Goal: Information Seeking & Learning: Check status

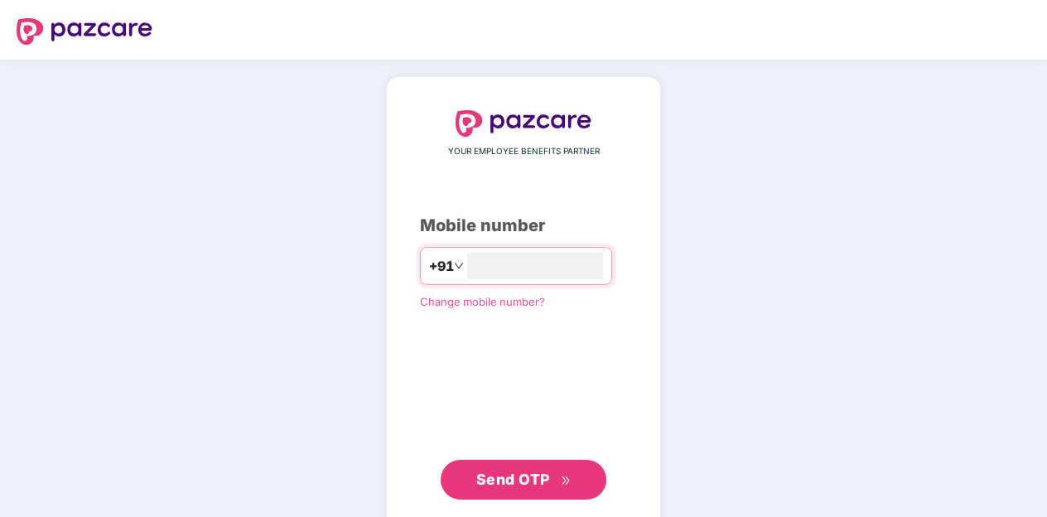
type input "**********"
click at [525, 479] on span "Send OTP" at bounding box center [513, 477] width 74 height 17
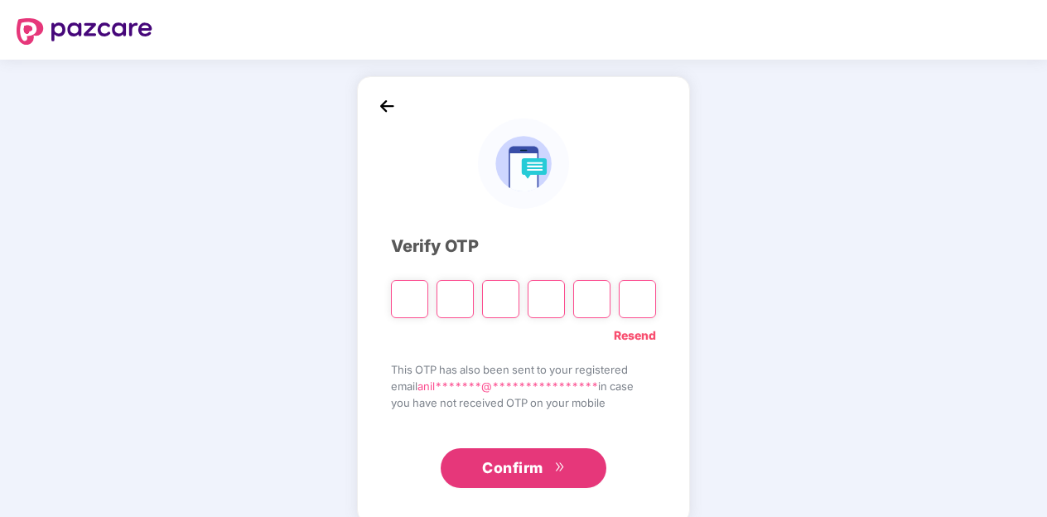
type input "*"
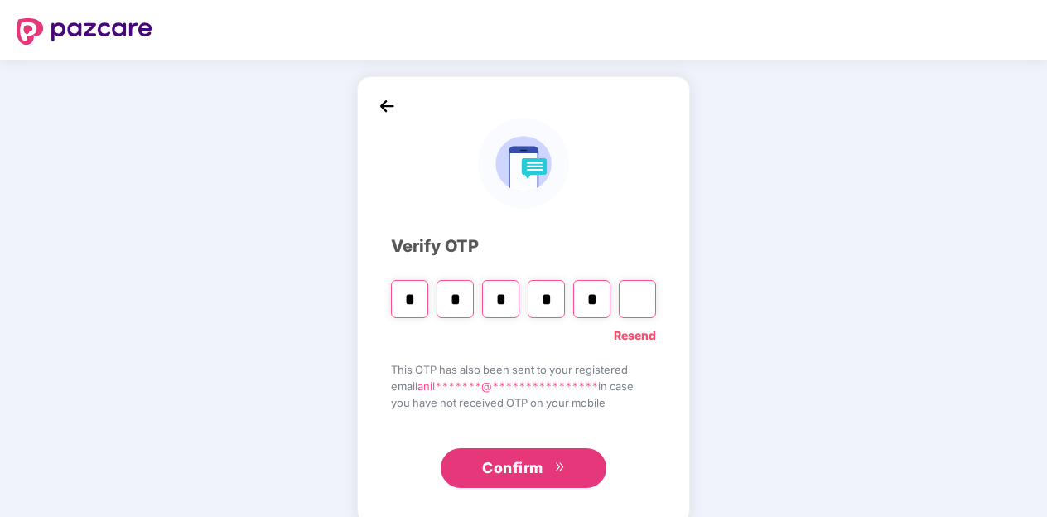
type input "*"
click at [597, 292] on input "*" at bounding box center [591, 299] width 37 height 38
click at [585, 293] on input "Digit 5" at bounding box center [591, 299] width 37 height 38
type input "*"
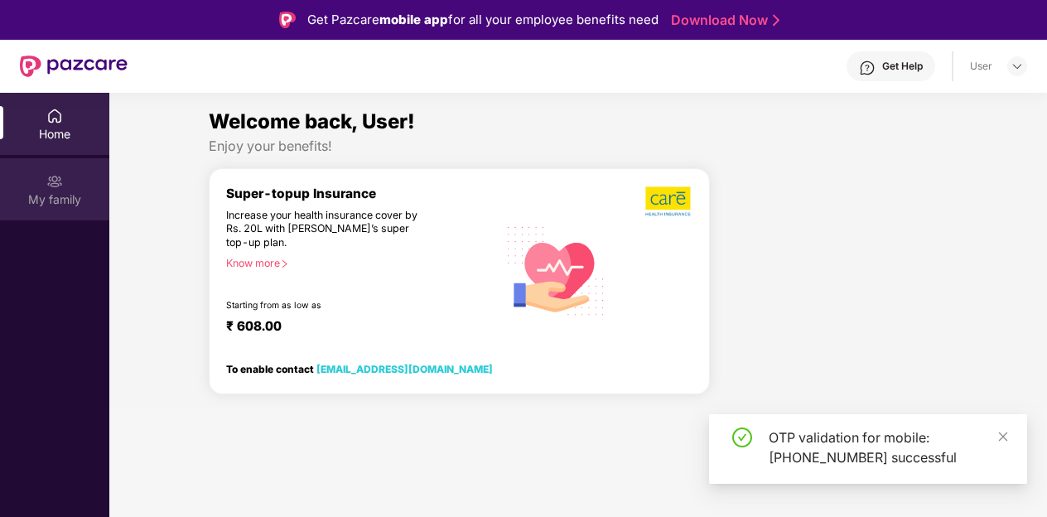
click at [60, 195] on div "My family" at bounding box center [54, 199] width 109 height 17
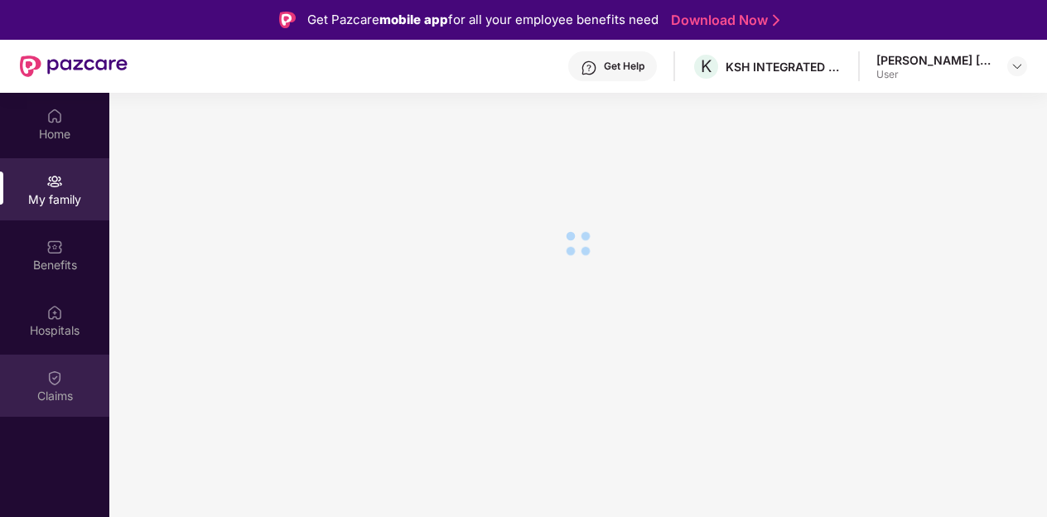
click at [66, 375] on div "Claims" at bounding box center [54, 386] width 109 height 62
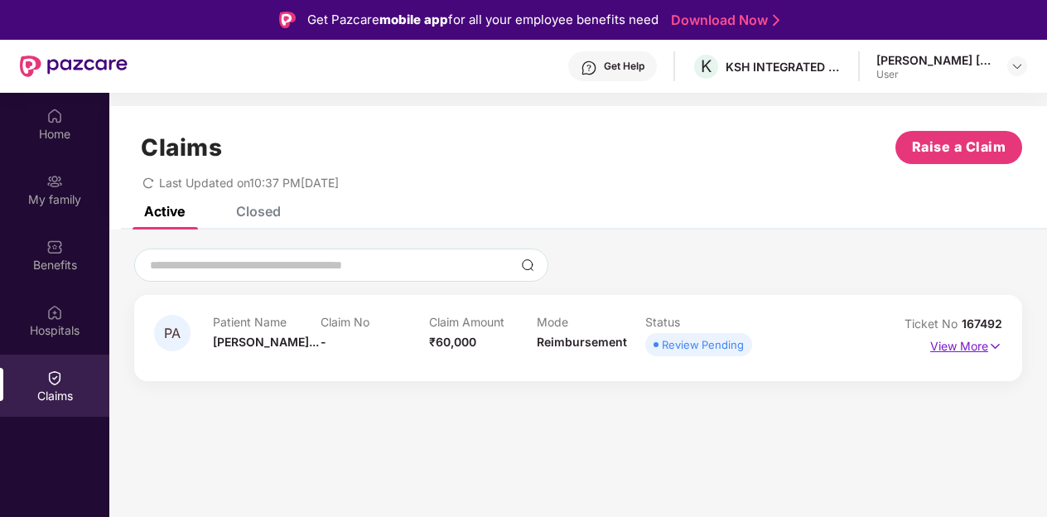
click at [949, 343] on p "View More" at bounding box center [966, 344] width 72 height 22
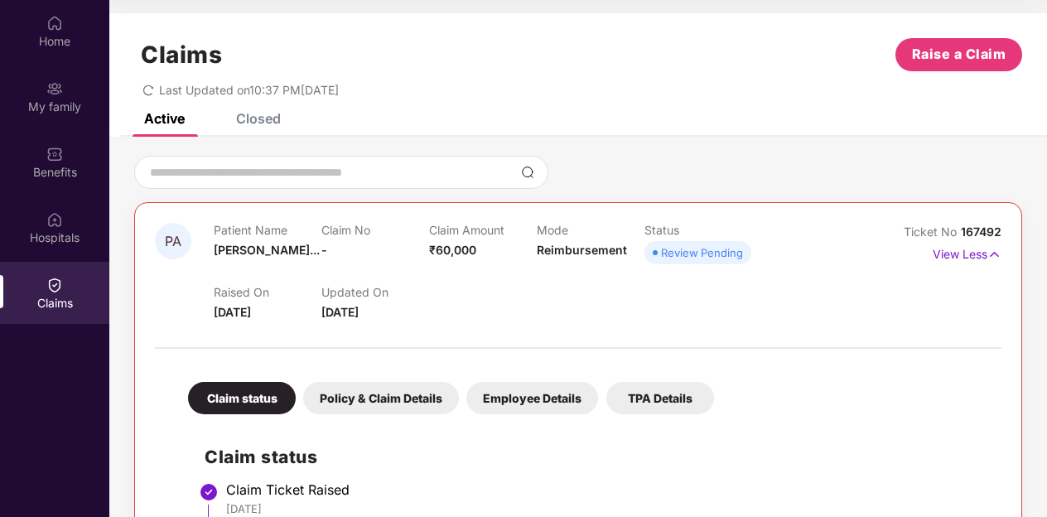
drag, startPoint x: 1045, startPoint y: 367, endPoint x: 1054, endPoint y: 447, distance: 80.1
click at [1046, 424] on html "Get Pazcare mobile app for all your employee benefits need Download Now Get Hel…" at bounding box center [523, 165] width 1047 height 517
click at [1039, 503] on div "PA Patient Name [PERSON_NAME]... Claim No - Claim Amount ₹60,000 Mode Reimburse…" at bounding box center [578, 428] width 938 height 544
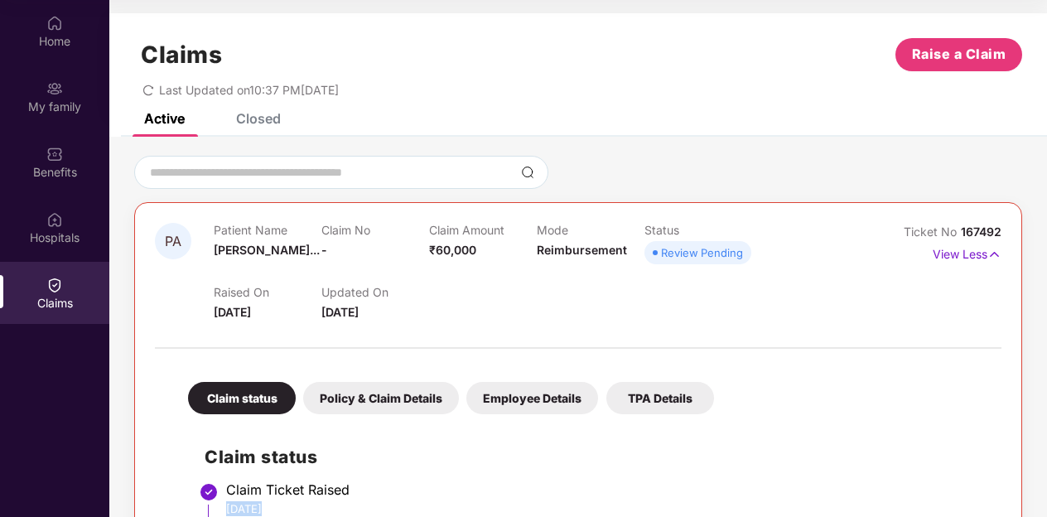
click at [1043, 504] on div "PA Patient Name [PERSON_NAME]... Claim No - Claim Amount ₹60,000 Mode Reimburse…" at bounding box center [578, 428] width 938 height 544
click at [1044, 389] on div "PA Patient Name [PERSON_NAME]... Claim No - Claim Amount ₹60,000 Mode Reimburse…" at bounding box center [578, 428] width 938 height 544
click at [65, 158] on div "Benefits" at bounding box center [54, 162] width 109 height 62
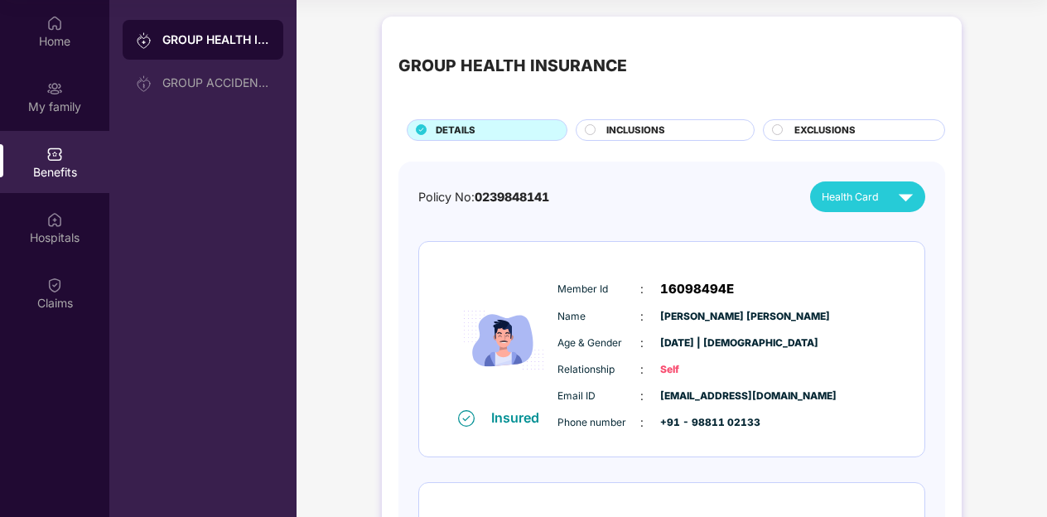
click at [630, 130] on span "INCLUSIONS" at bounding box center [635, 130] width 59 height 15
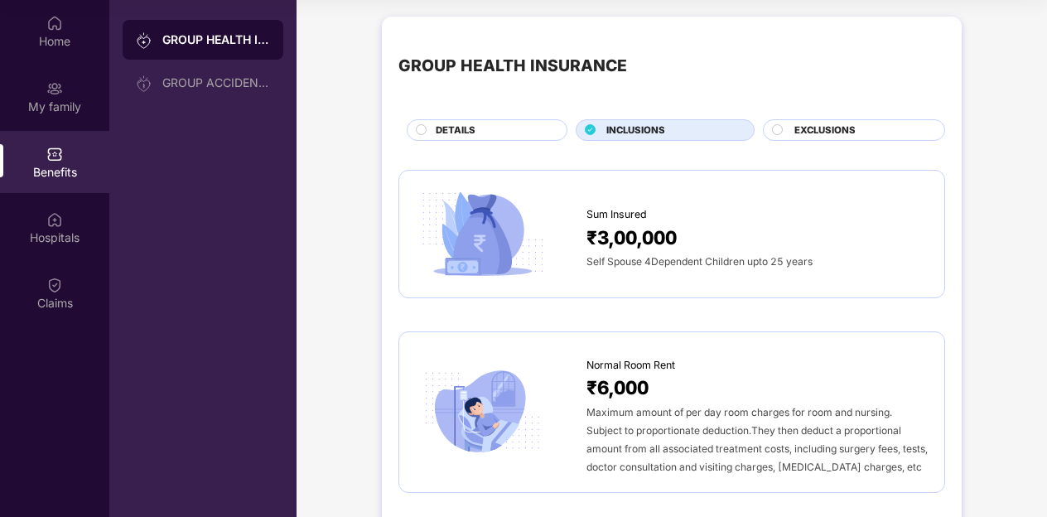
click at [795, 140] on div "EXCLUSIONS" at bounding box center [854, 130] width 182 height 22
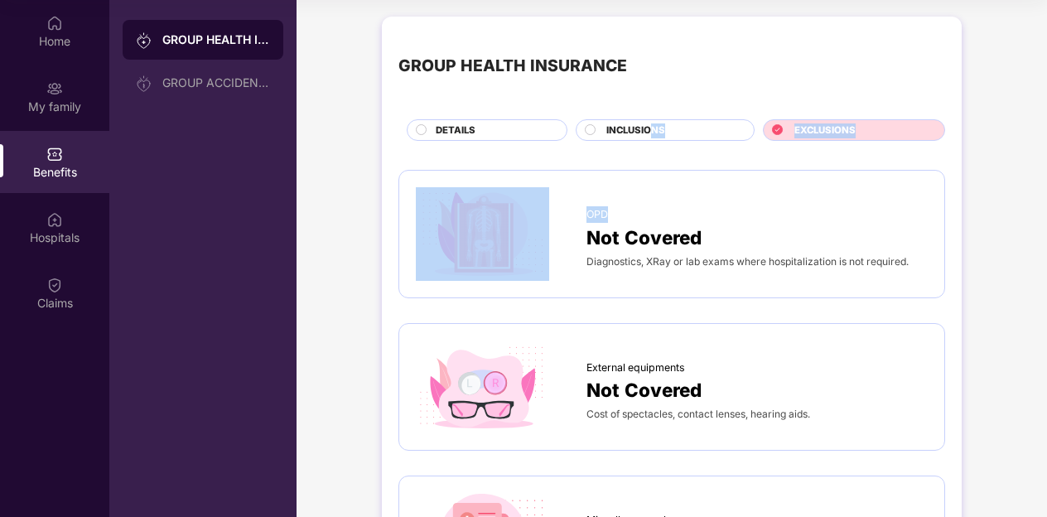
drag, startPoint x: 658, startPoint y: 143, endPoint x: 653, endPoint y: 128, distance: 15.7
click at [653, 128] on span "INCLUSIONS" at bounding box center [635, 130] width 59 height 15
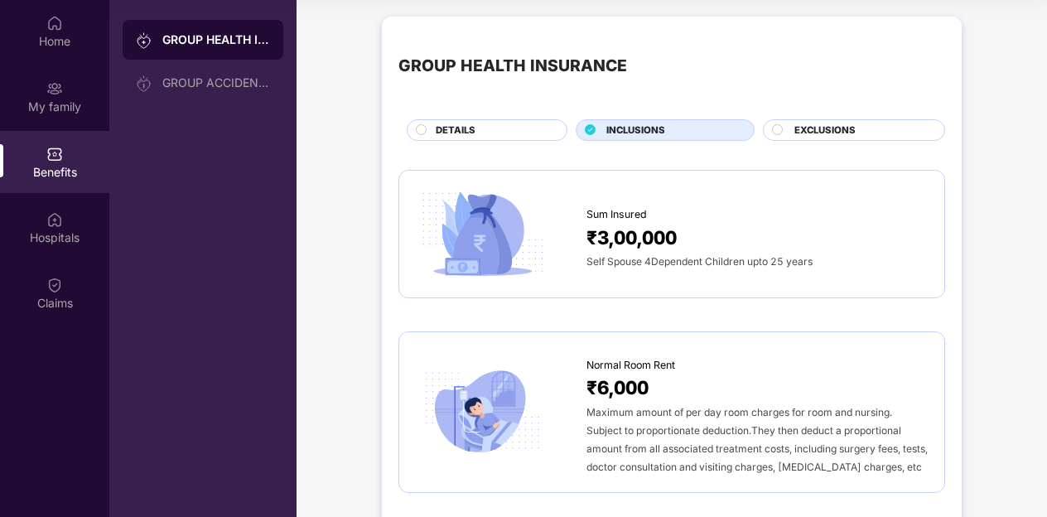
click at [489, 129] on div "DETAILS" at bounding box center [493, 131] width 130 height 17
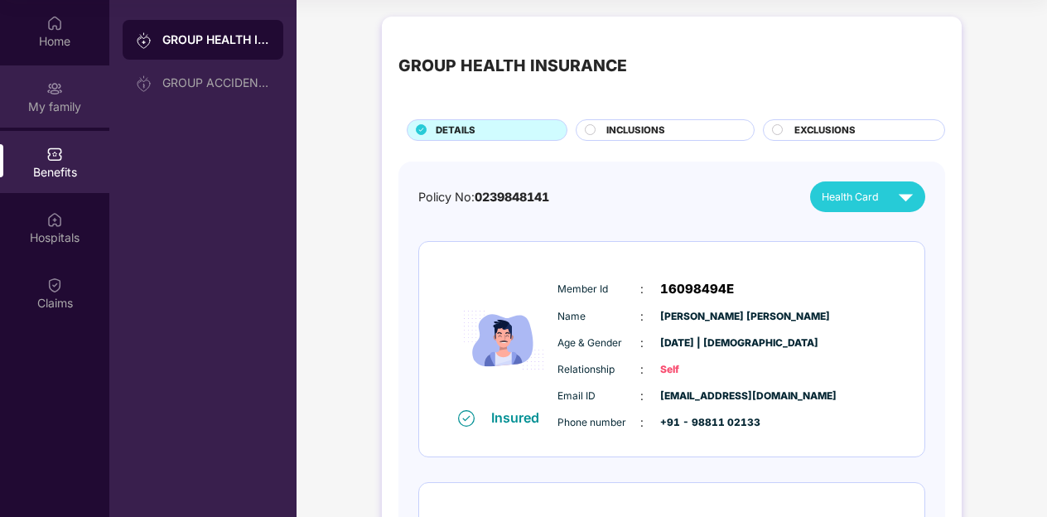
click at [50, 110] on div "My family" at bounding box center [54, 107] width 109 height 17
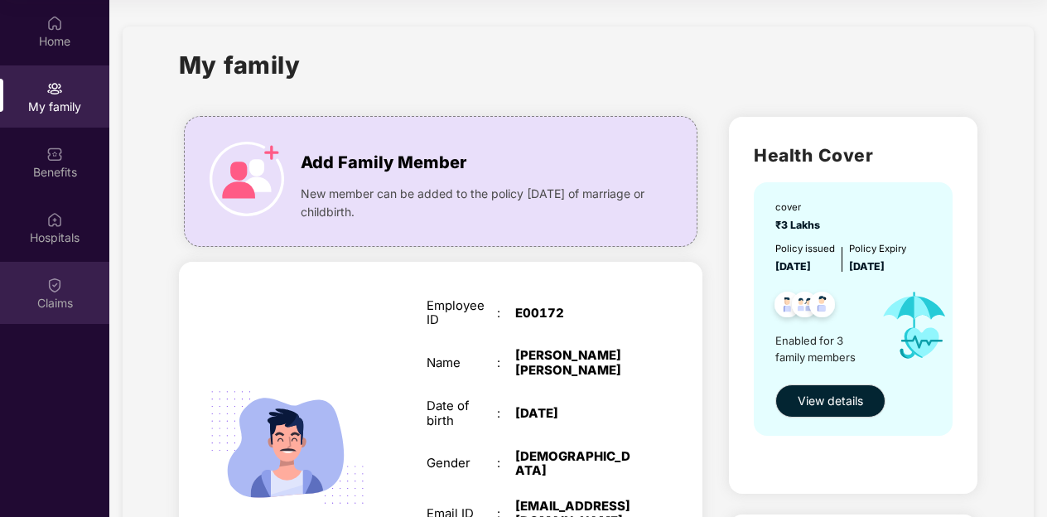
click at [70, 287] on div "Claims" at bounding box center [54, 293] width 109 height 62
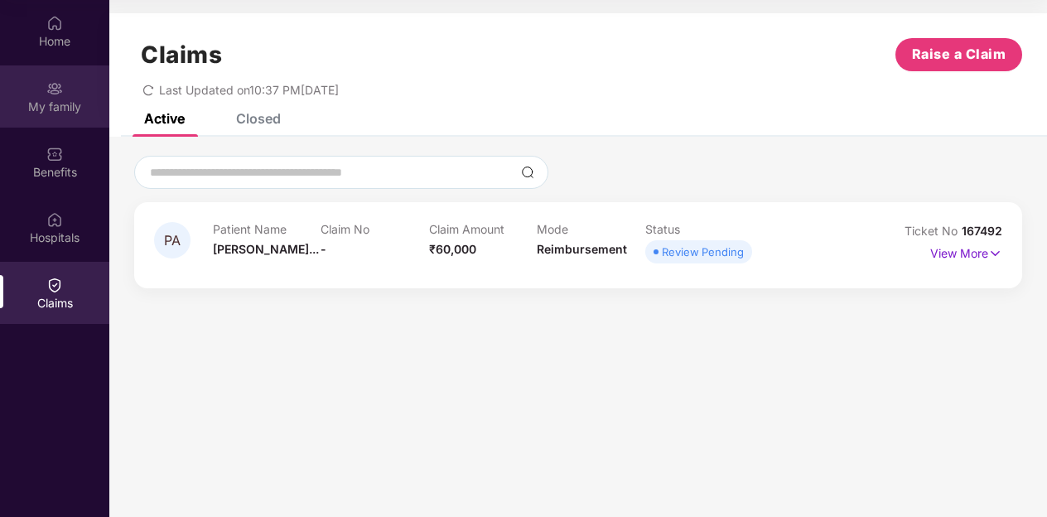
click at [57, 80] on img at bounding box center [54, 88] width 17 height 17
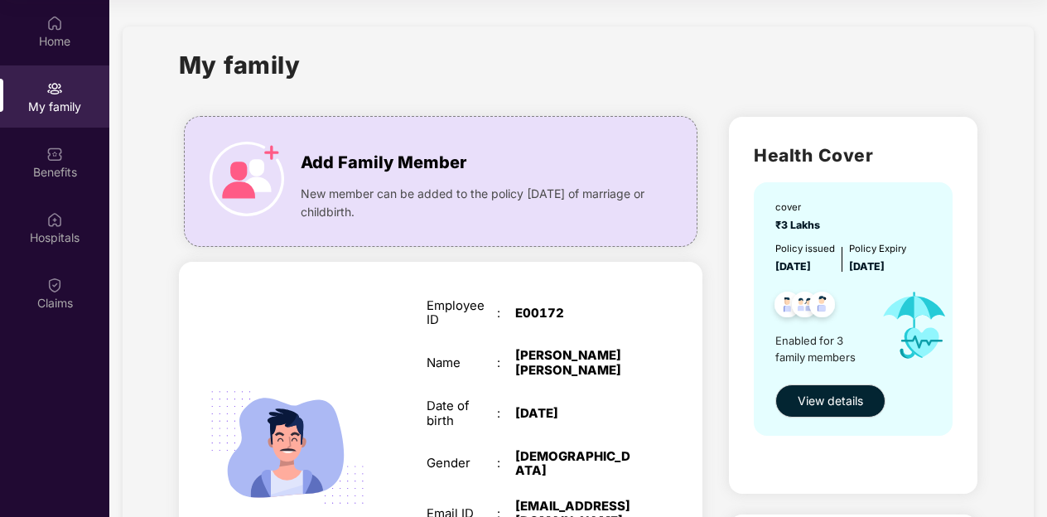
scroll to position [452, 0]
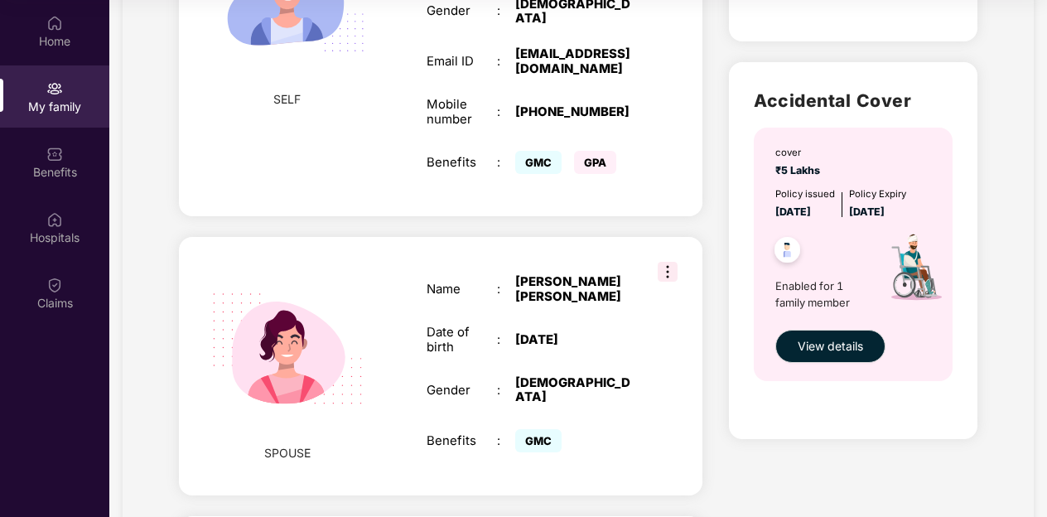
click at [1037, 47] on section "My family Add Family Member New member can be added to the policy [DATE] of mar…" at bounding box center [578, 195] width 938 height 1294
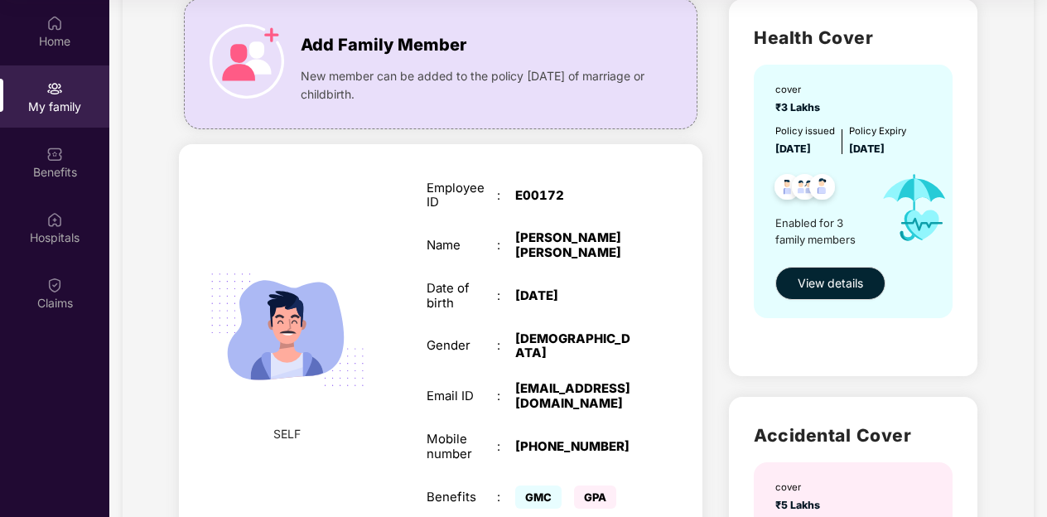
scroll to position [0, 0]
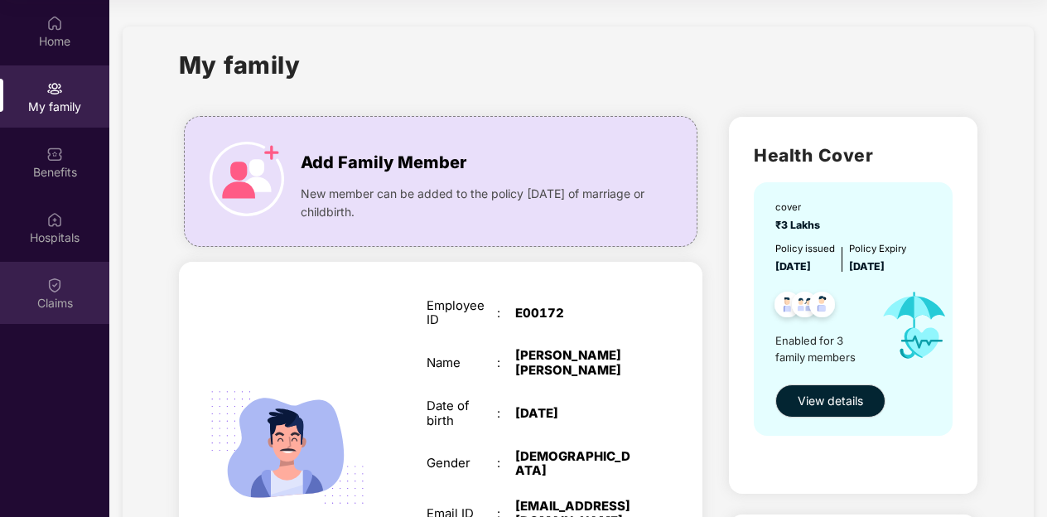
click at [55, 287] on img at bounding box center [54, 285] width 17 height 17
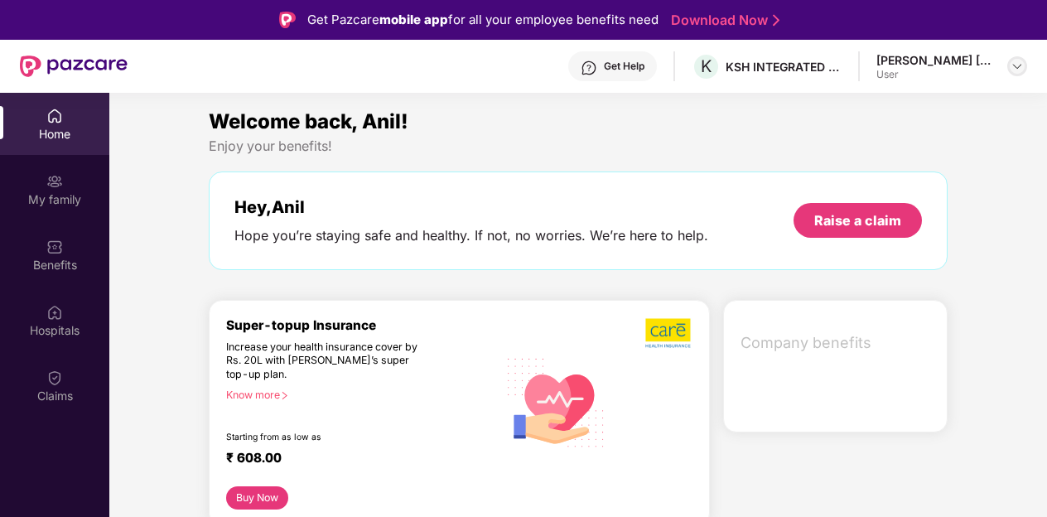
click at [1017, 65] on img at bounding box center [1017, 66] width 13 height 13
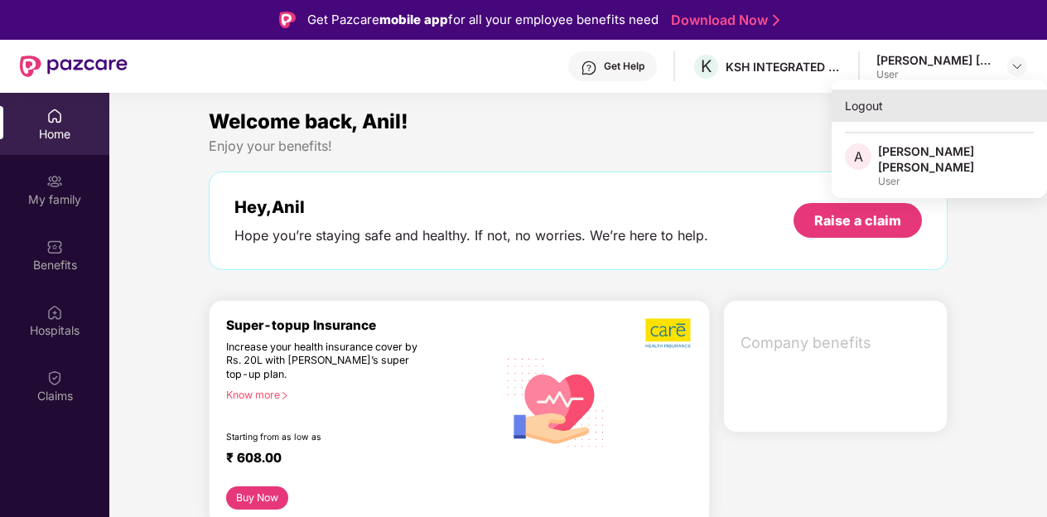
click at [864, 108] on div "Logout" at bounding box center [939, 105] width 215 height 32
